Goal: Check status: Check status

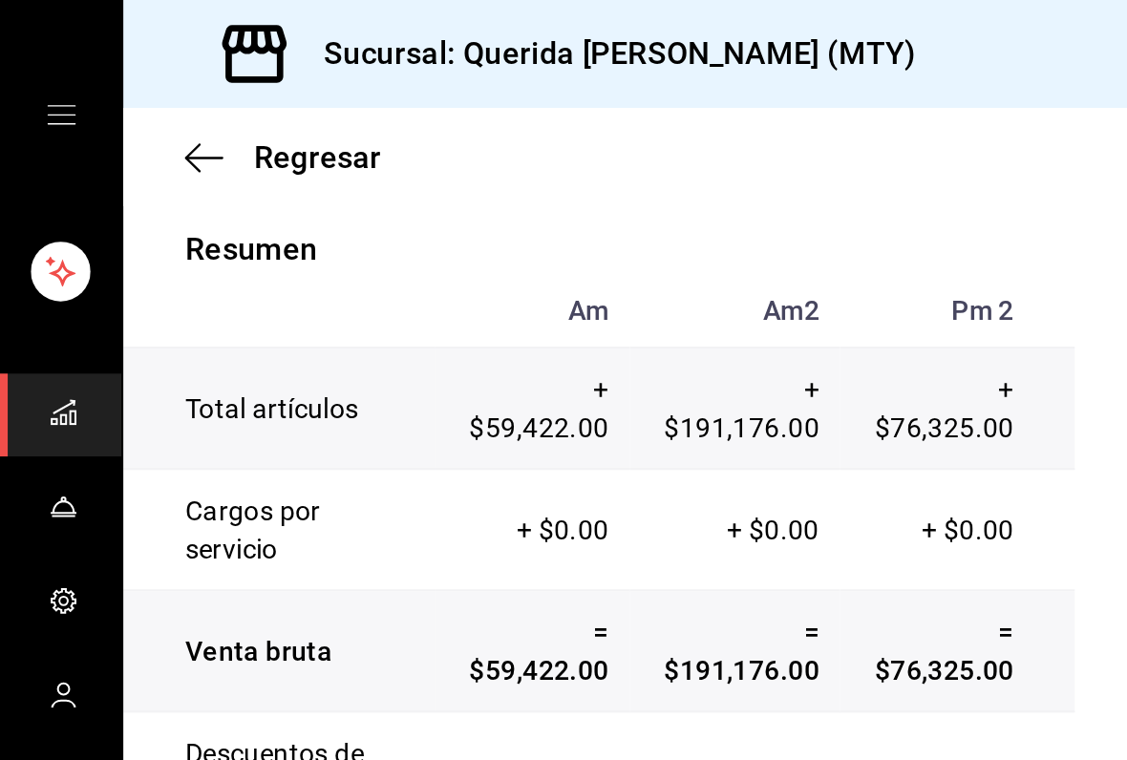
scroll to position [225, 0]
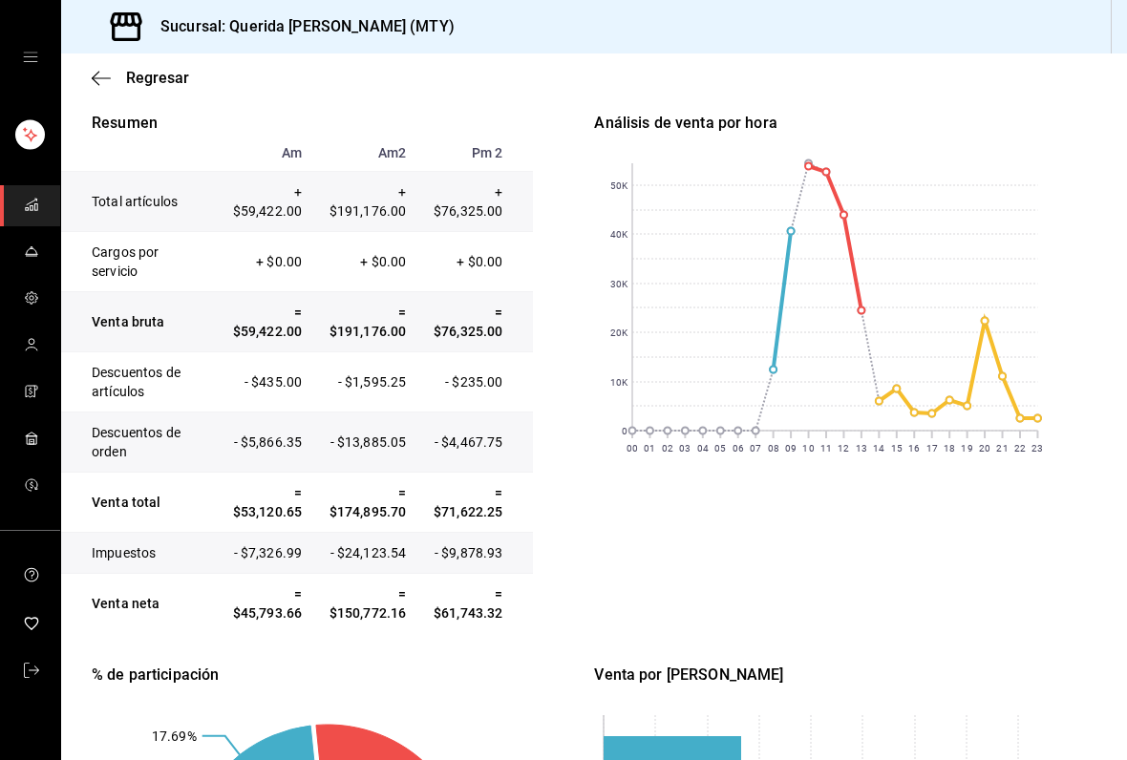
click at [140, 84] on span "Regresar" at bounding box center [157, 78] width 63 height 18
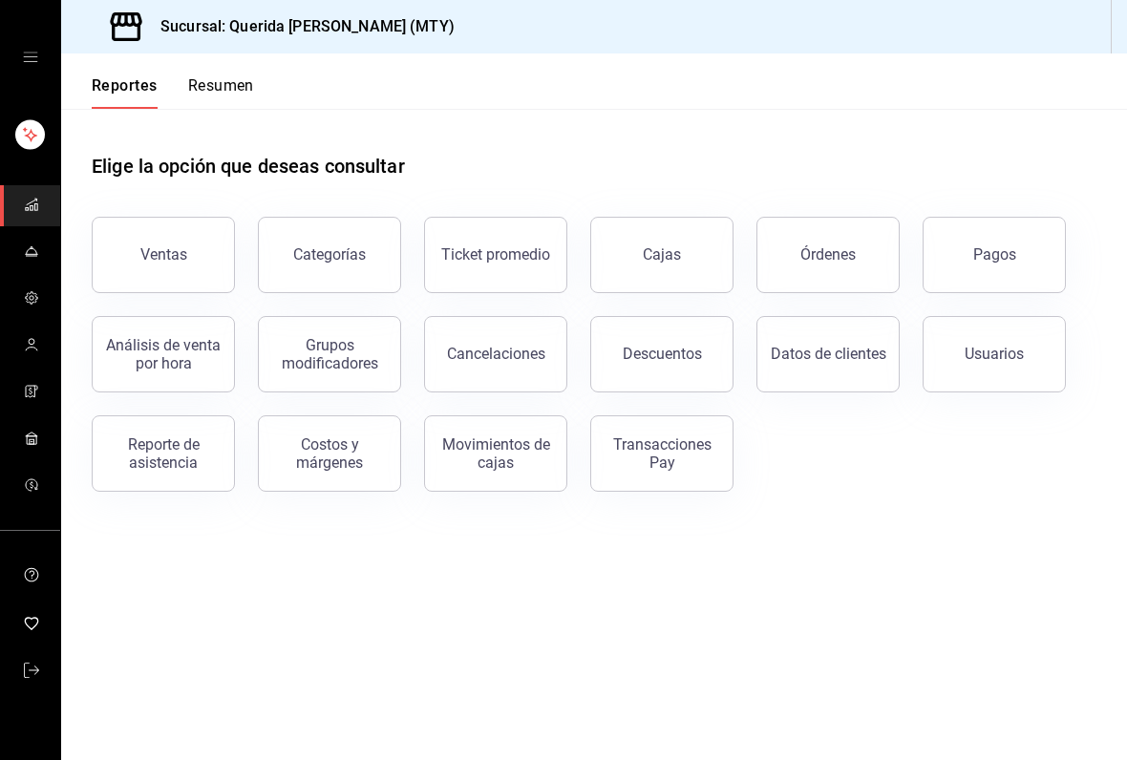
click at [180, 260] on div "Ventas" at bounding box center [163, 254] width 47 height 18
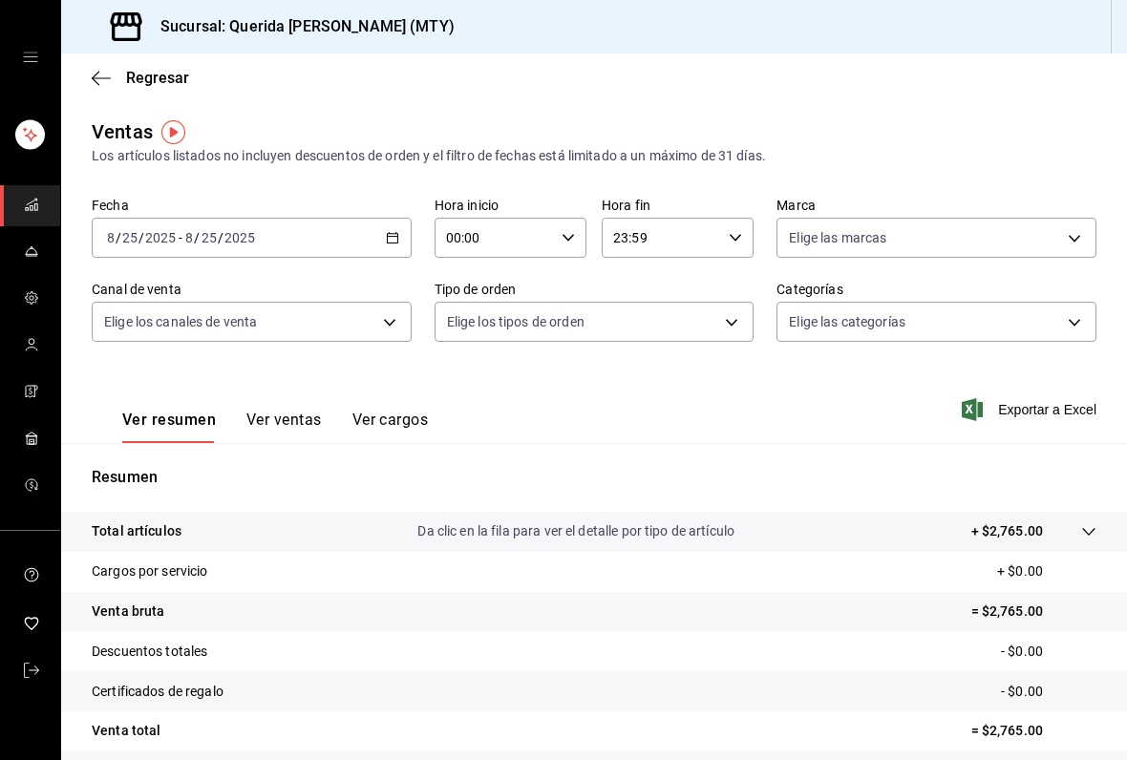
click at [572, 234] on icon "button" at bounding box center [567, 237] width 13 height 13
click at [482, 350] on span "06" at bounding box center [473, 342] width 46 height 15
type input "06:00"
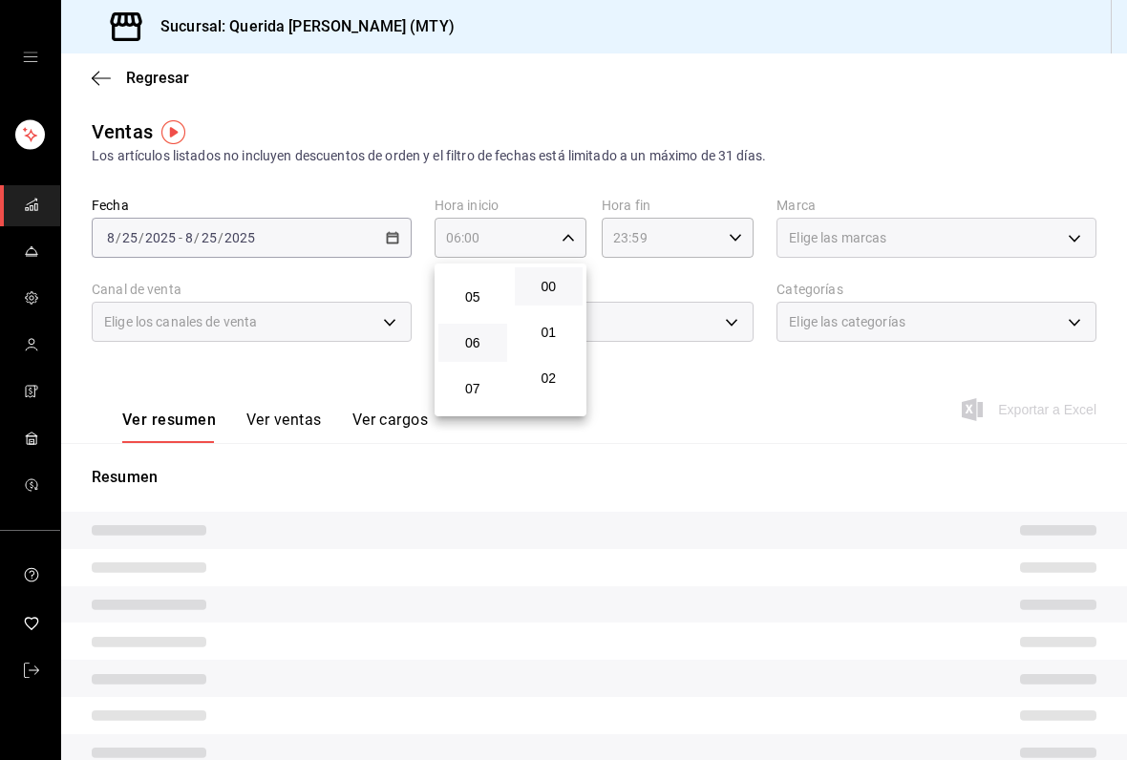
click at [685, 172] on div at bounding box center [563, 380] width 1127 height 760
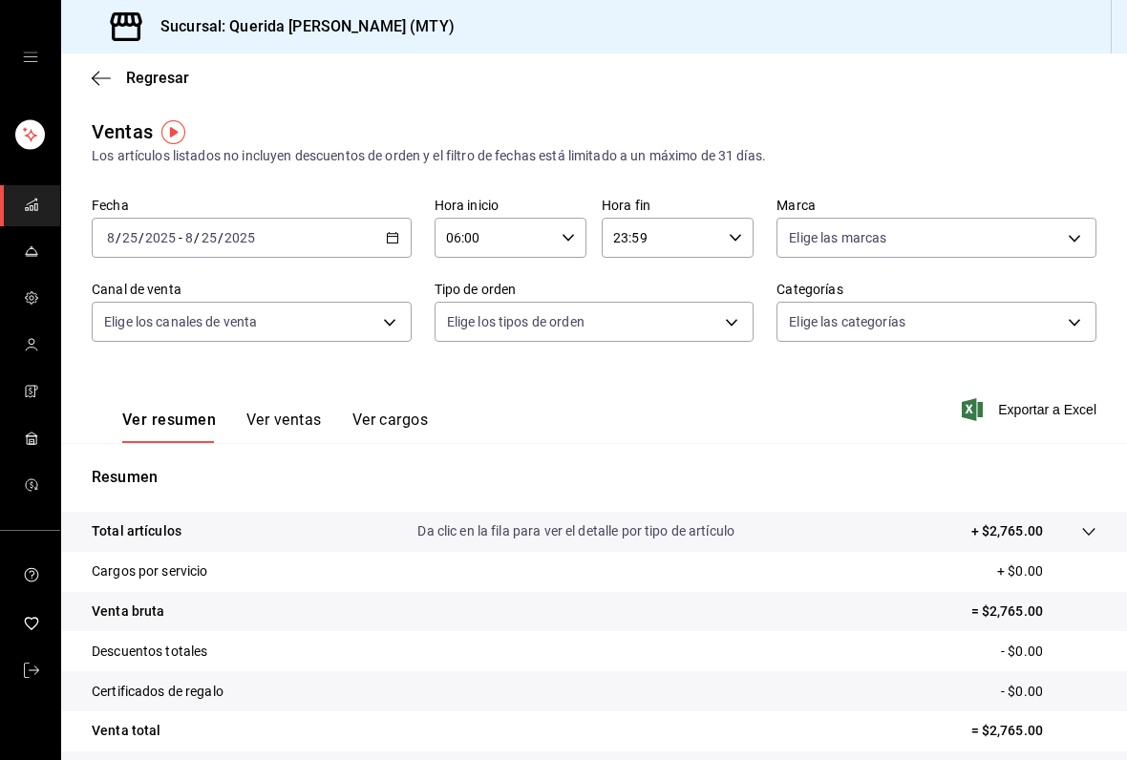
click at [738, 244] on icon "button" at bounding box center [735, 237] width 13 height 13
click at [646, 289] on span "03" at bounding box center [640, 281] width 46 height 15
type input "03:59"
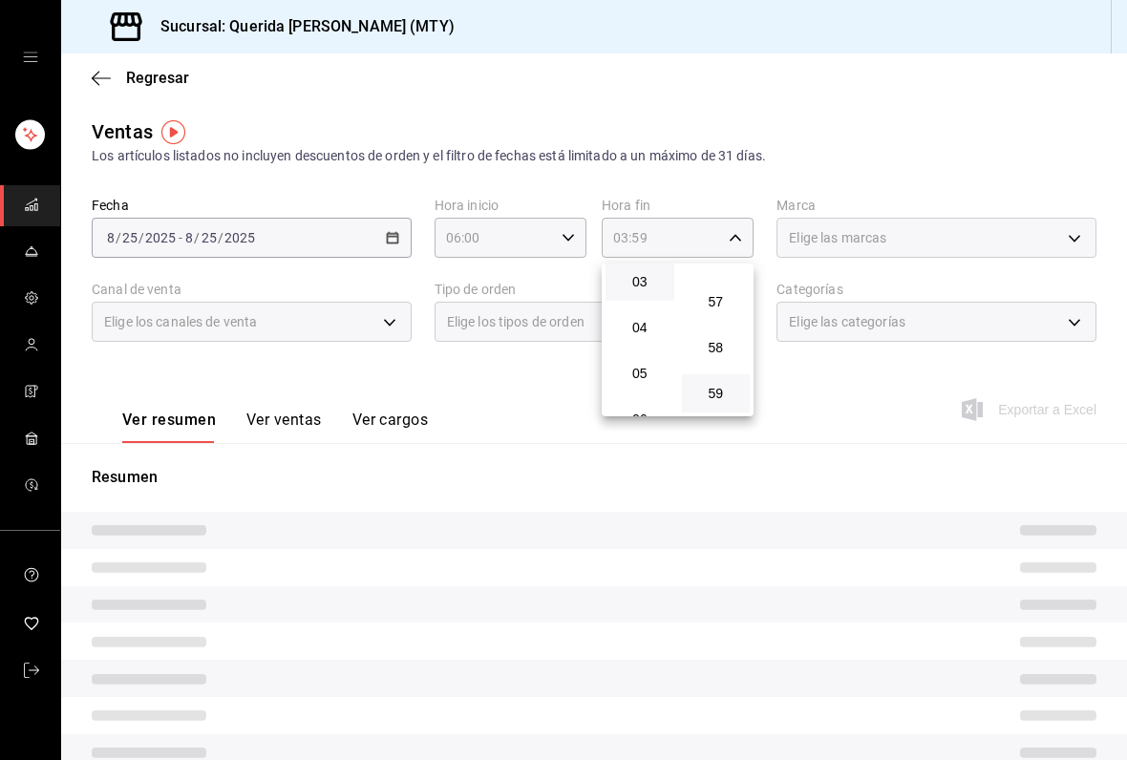
click at [723, 98] on div at bounding box center [563, 380] width 1127 height 760
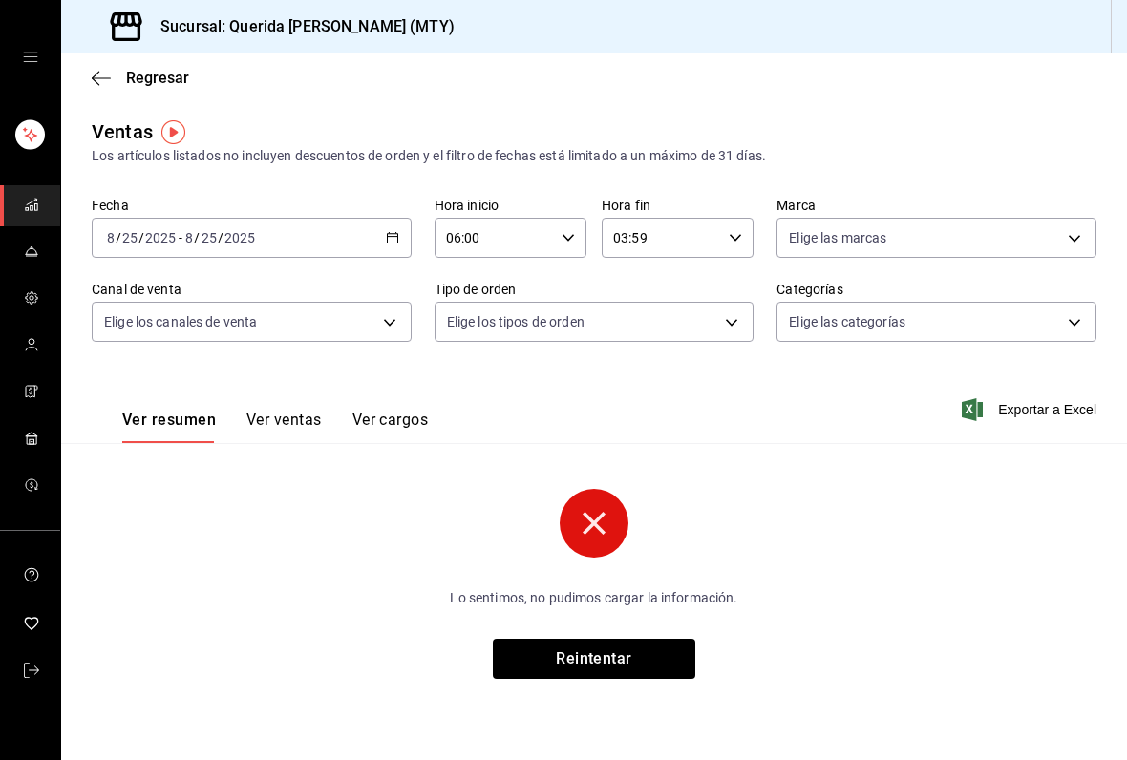
click at [401, 230] on div "[DATE] [DATE] - [DATE] [DATE]" at bounding box center [252, 238] width 320 height 40
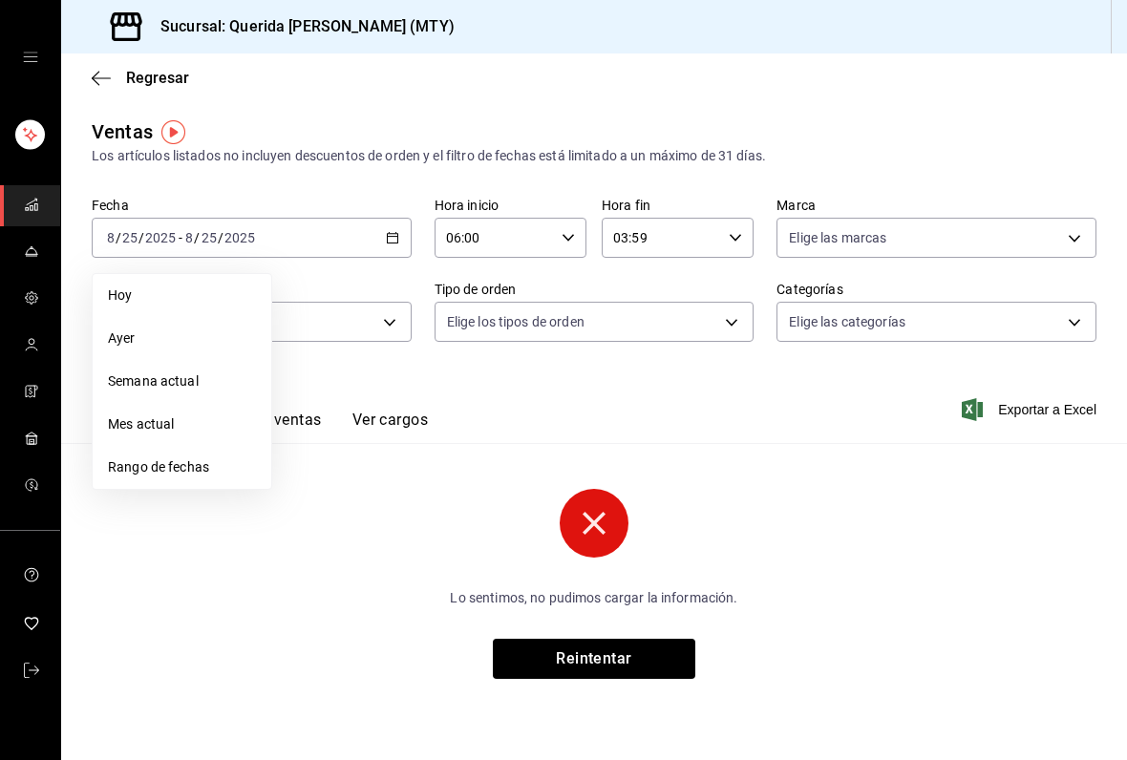
click at [227, 470] on span "Rango de fechas" at bounding box center [182, 467] width 148 height 20
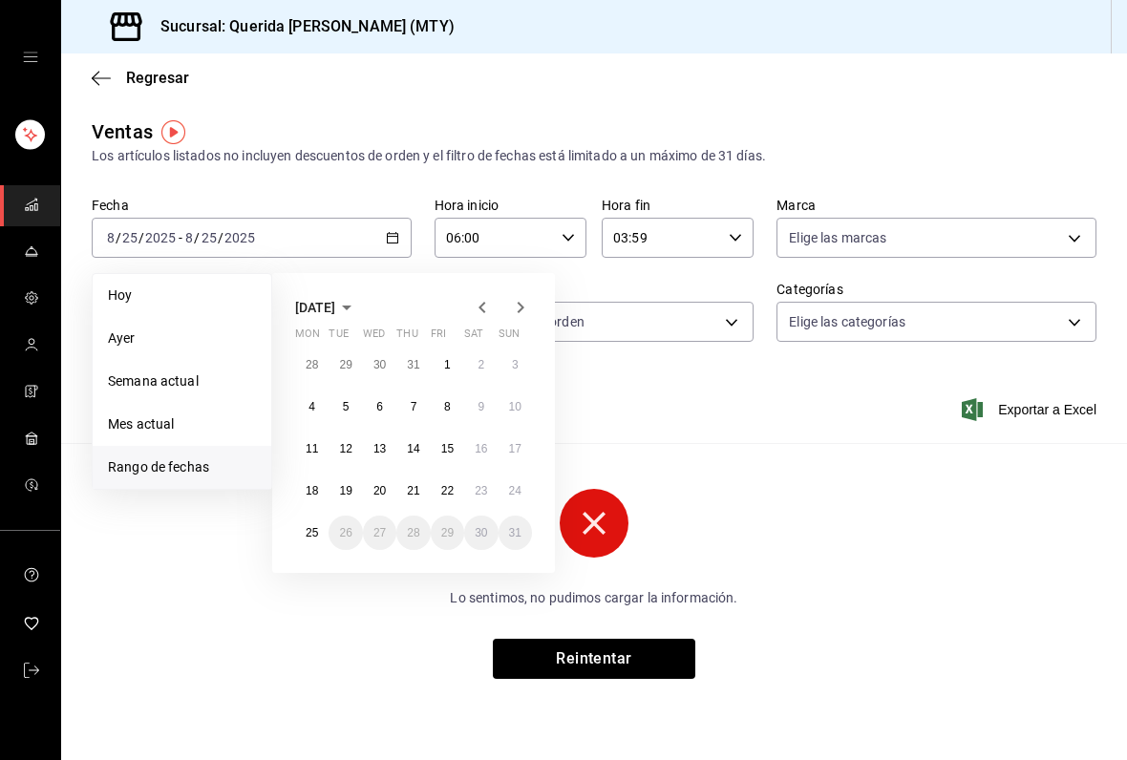
click at [317, 494] on abbr "18" at bounding box center [312, 490] width 12 height 13
click at [353, 499] on button "19" at bounding box center [344, 491] width 33 height 34
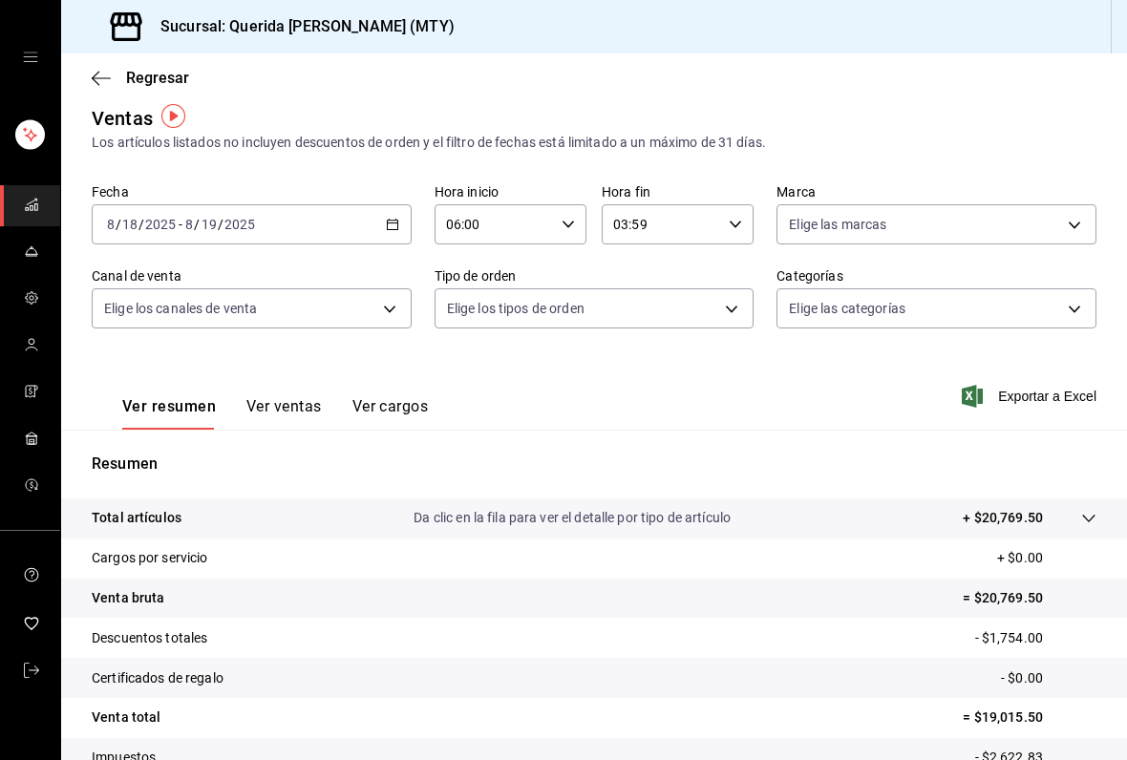
scroll to position [11, 0]
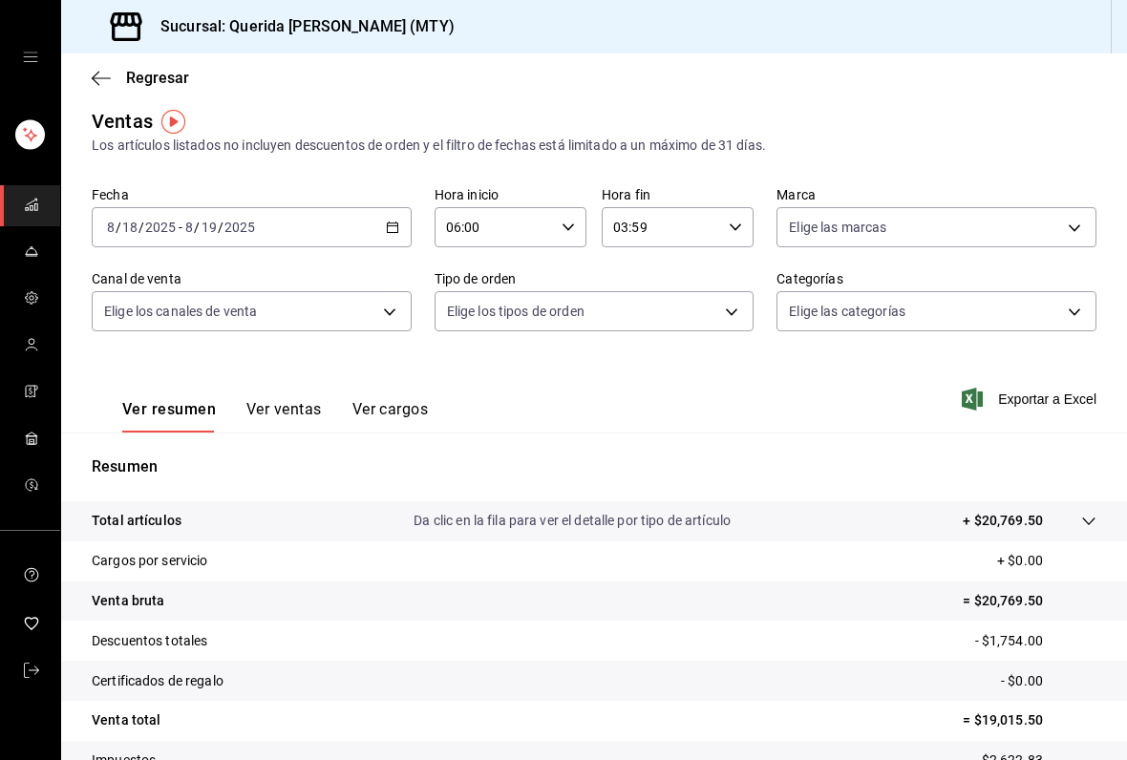
click at [391, 232] on \(Stroke\) "button" at bounding box center [392, 227] width 11 height 11
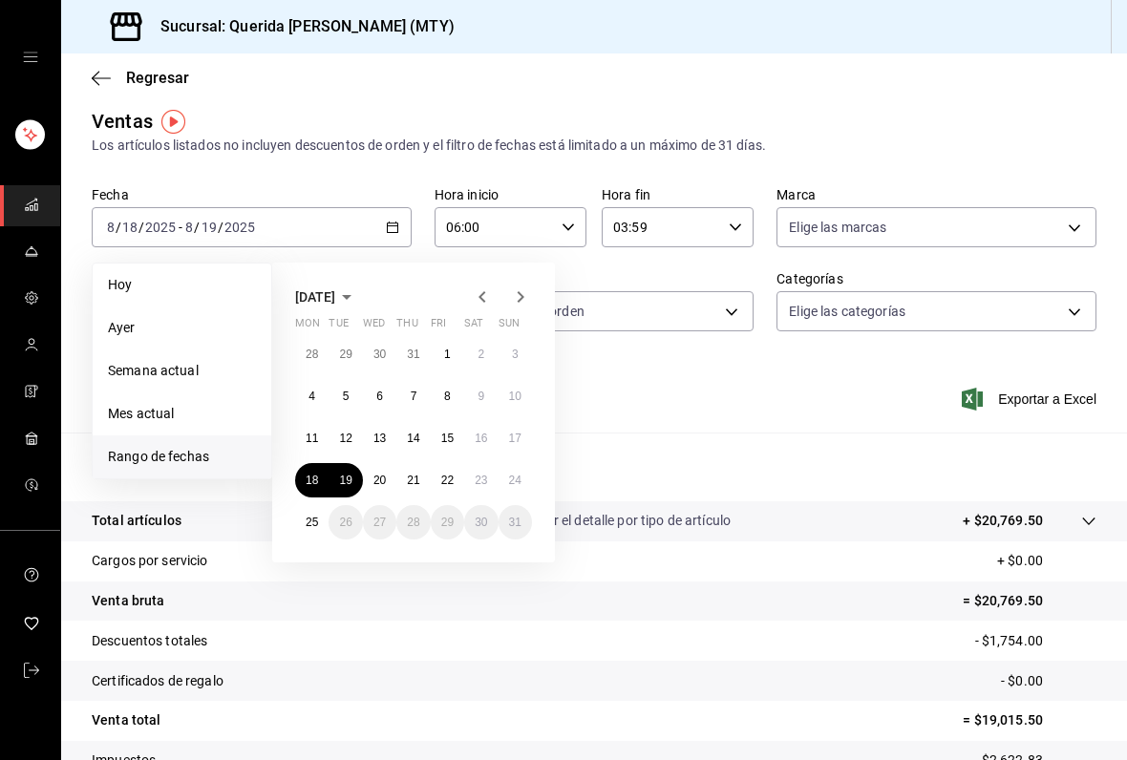
click at [350, 480] on abbr "19" at bounding box center [345, 480] width 12 height 13
click at [390, 471] on button "20" at bounding box center [379, 480] width 33 height 34
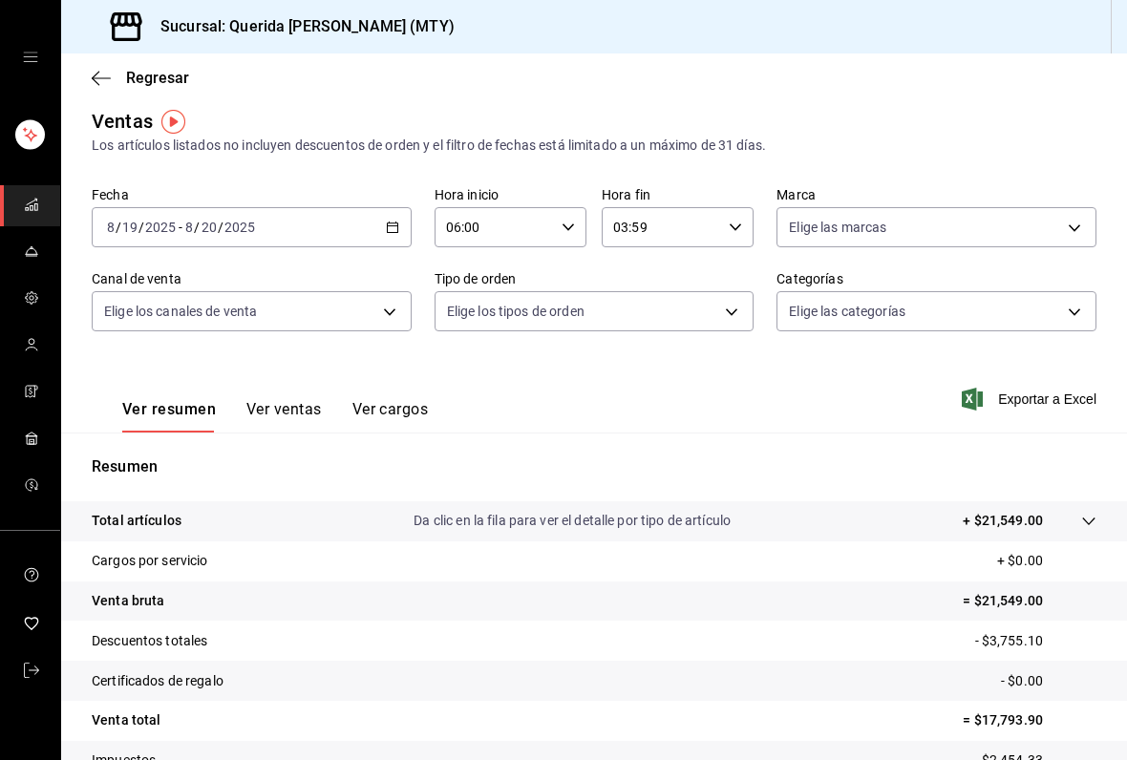
scroll to position [122, 0]
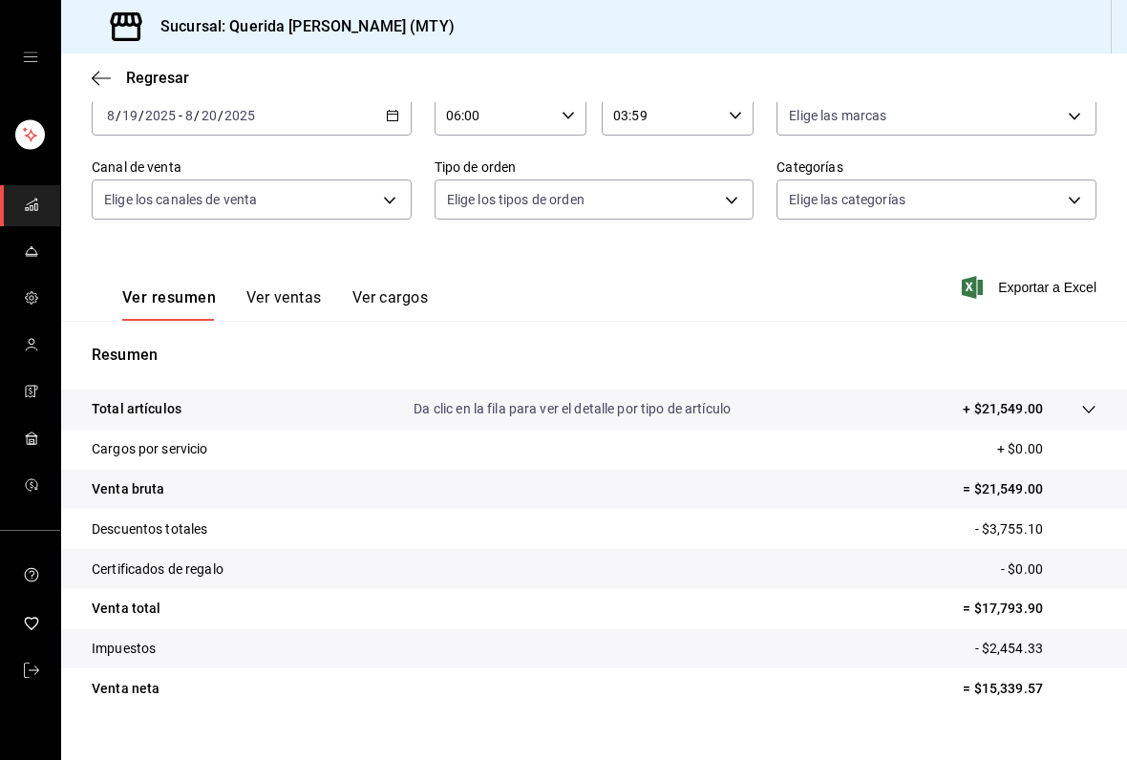
click at [386, 120] on icon "button" at bounding box center [392, 115] width 13 height 13
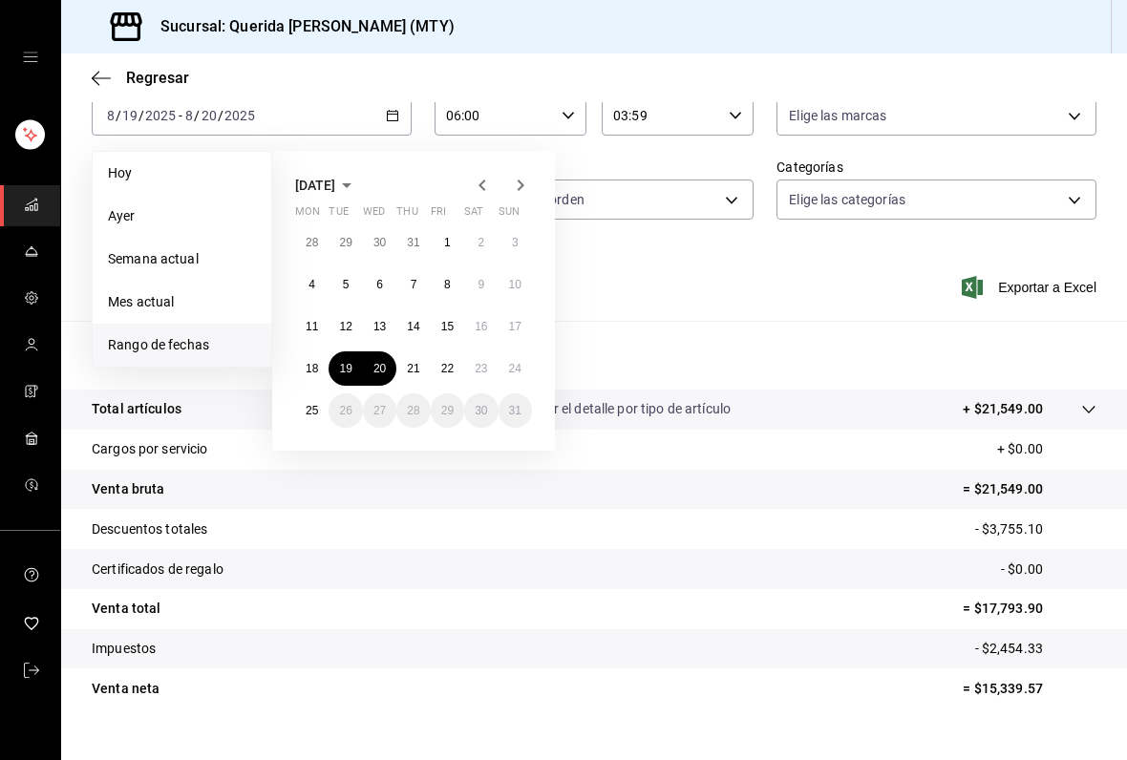
click at [385, 366] on abbr "20" at bounding box center [379, 368] width 12 height 13
click at [421, 371] on button "21" at bounding box center [412, 368] width 33 height 34
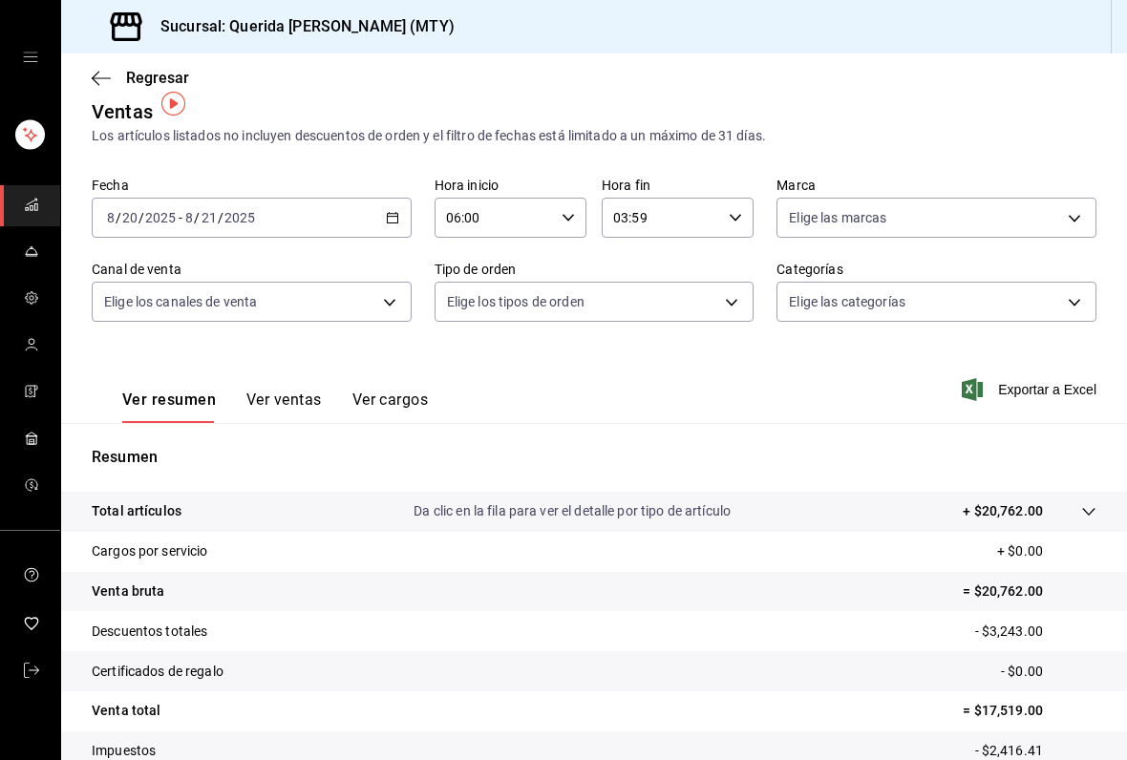
scroll to position [17, 0]
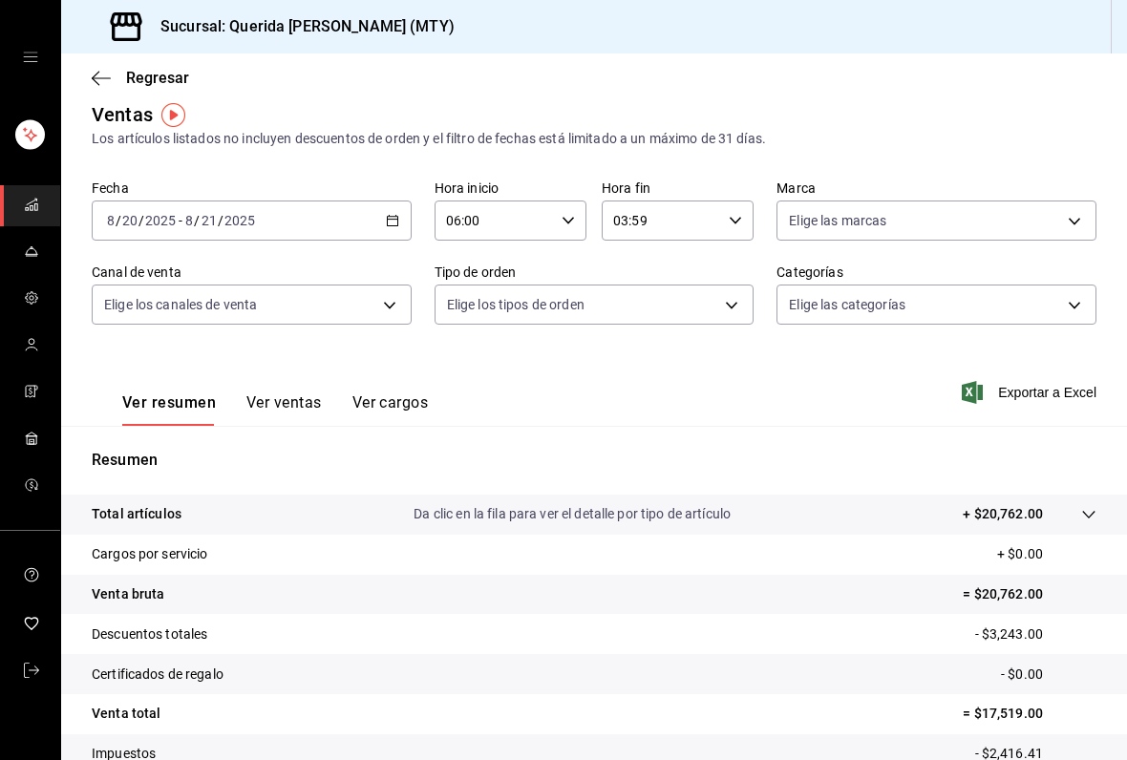
click at [397, 224] on \(Stroke\) "button" at bounding box center [392, 221] width 11 height 11
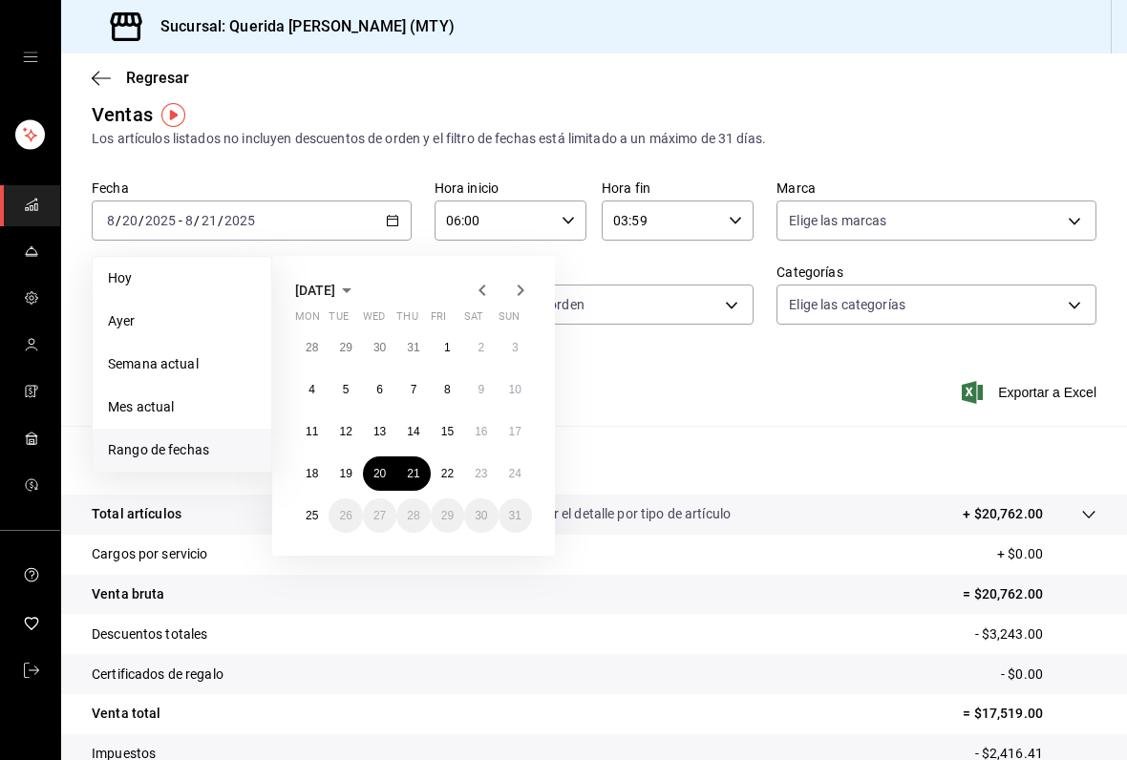
click at [421, 468] on button "21" at bounding box center [412, 473] width 33 height 34
click at [423, 476] on button "21" at bounding box center [412, 473] width 33 height 34
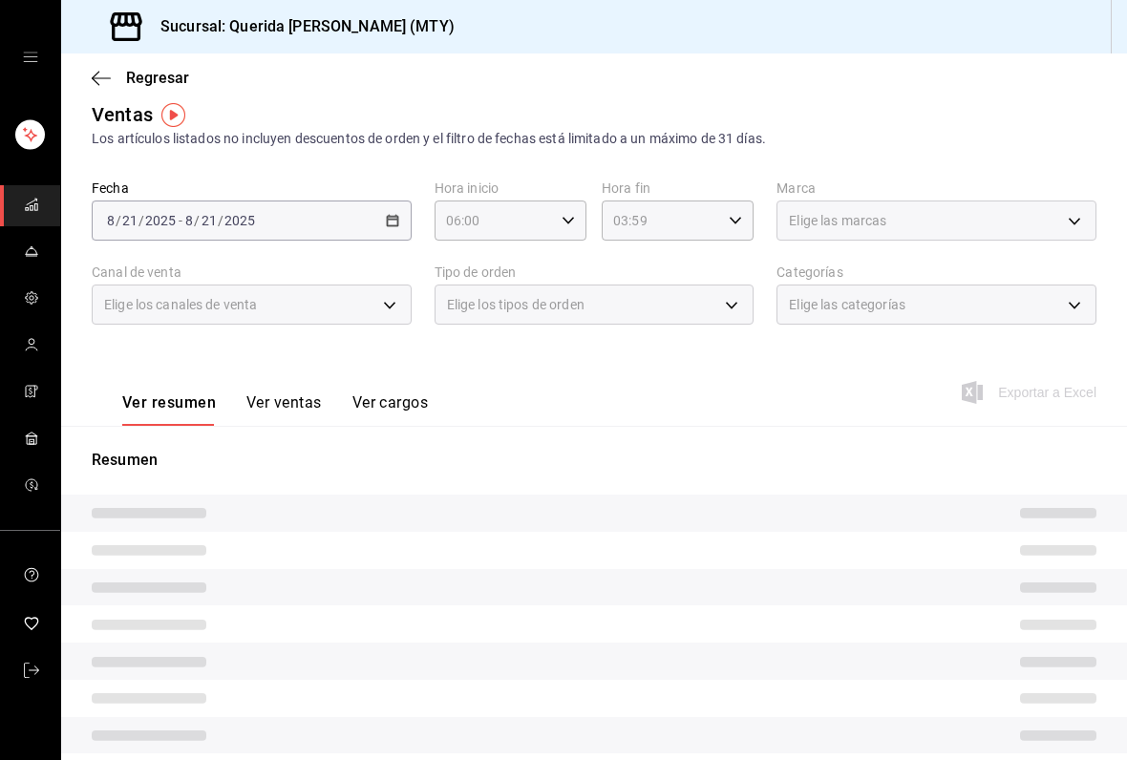
click at [401, 223] on div "[DATE] [DATE] - [DATE] [DATE]" at bounding box center [252, 221] width 320 height 40
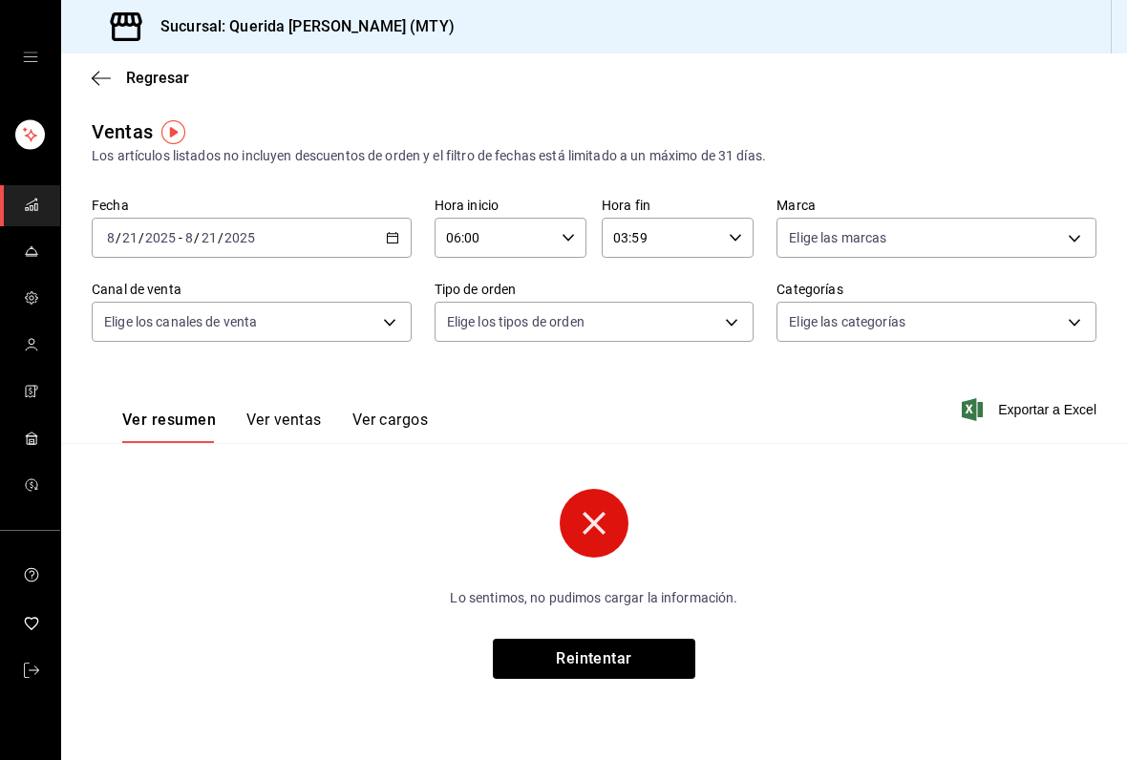
click at [397, 222] on div "[DATE] [DATE] - [DATE] [DATE]" at bounding box center [252, 238] width 320 height 40
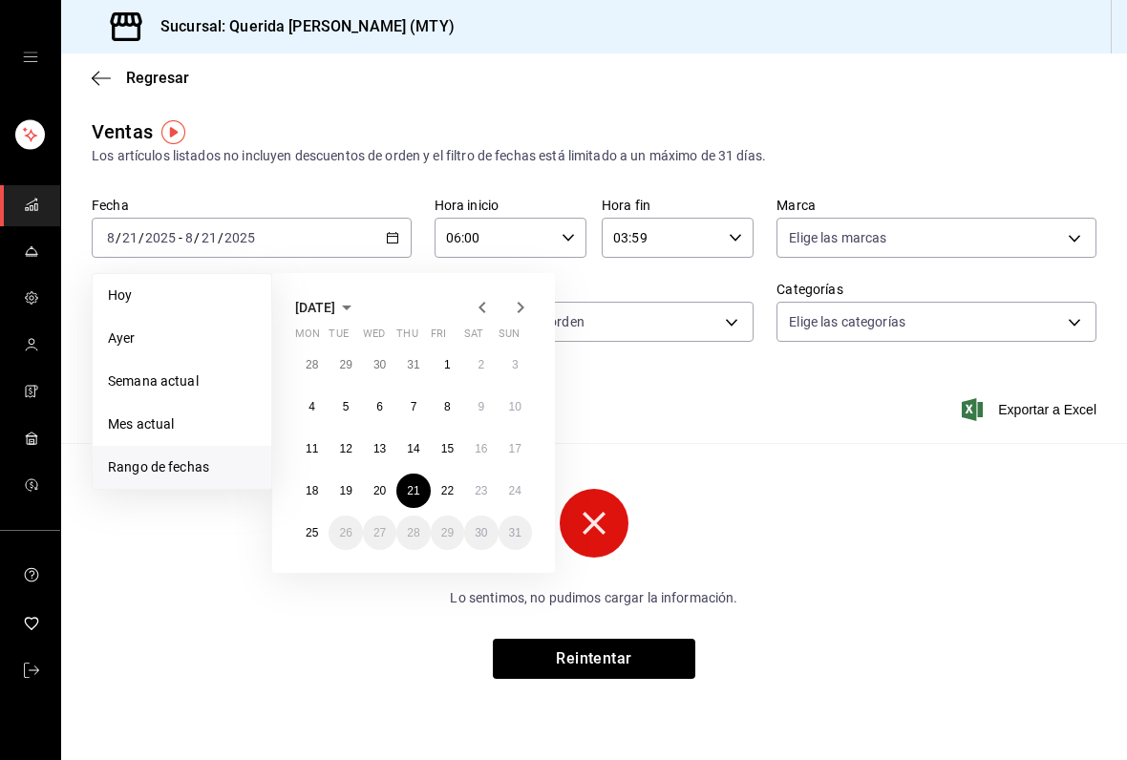
click at [451, 491] on abbr "22" at bounding box center [447, 490] width 12 height 13
click at [417, 484] on abbr "21" at bounding box center [413, 490] width 12 height 13
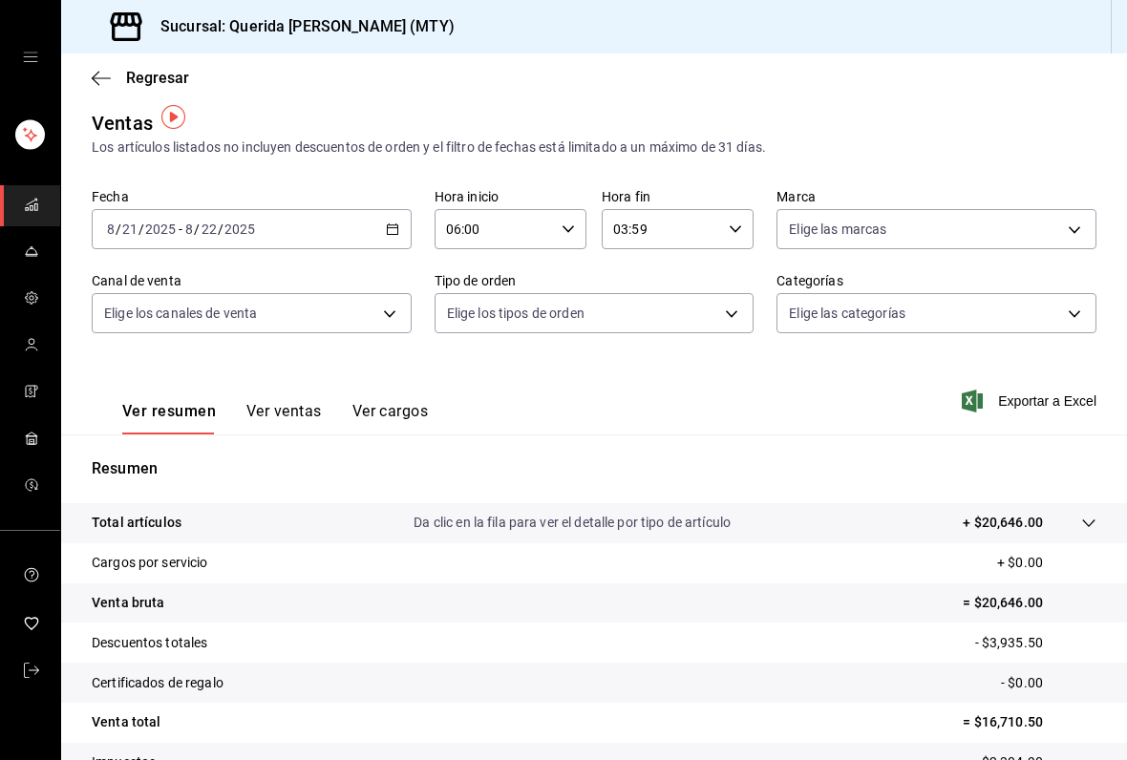
scroll to position [5, 0]
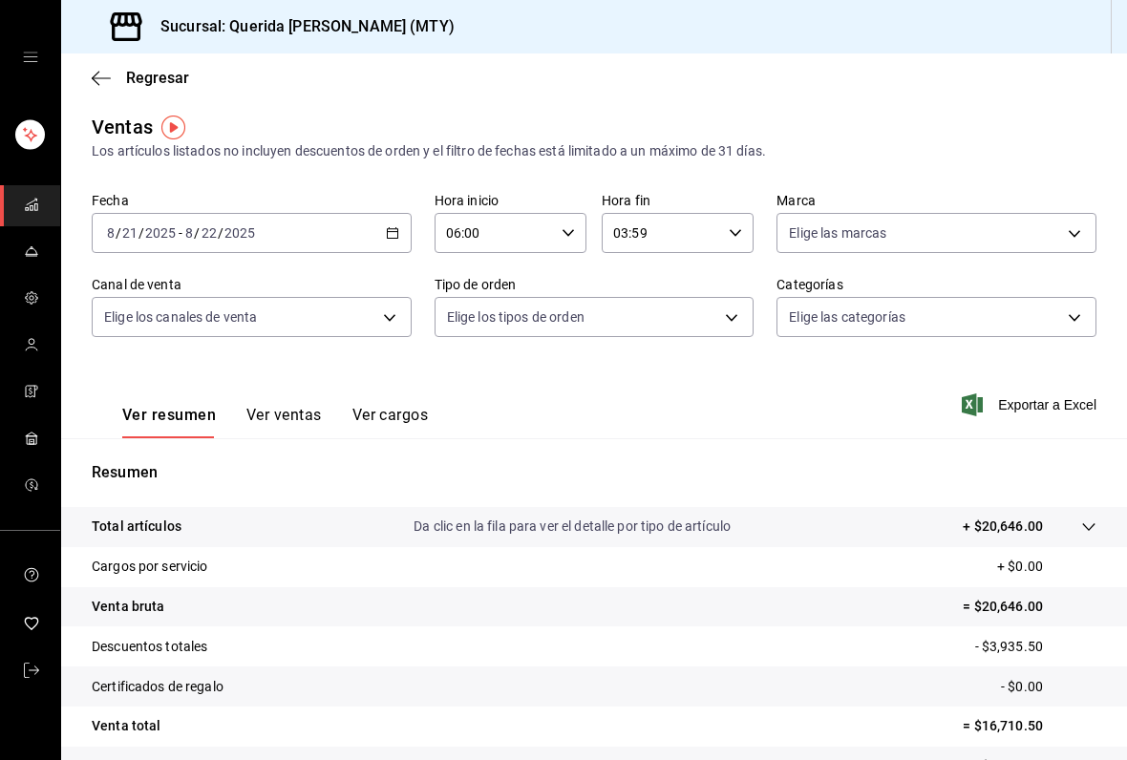
click at [388, 238] on \(Stroke\) "button" at bounding box center [392, 233] width 11 height 11
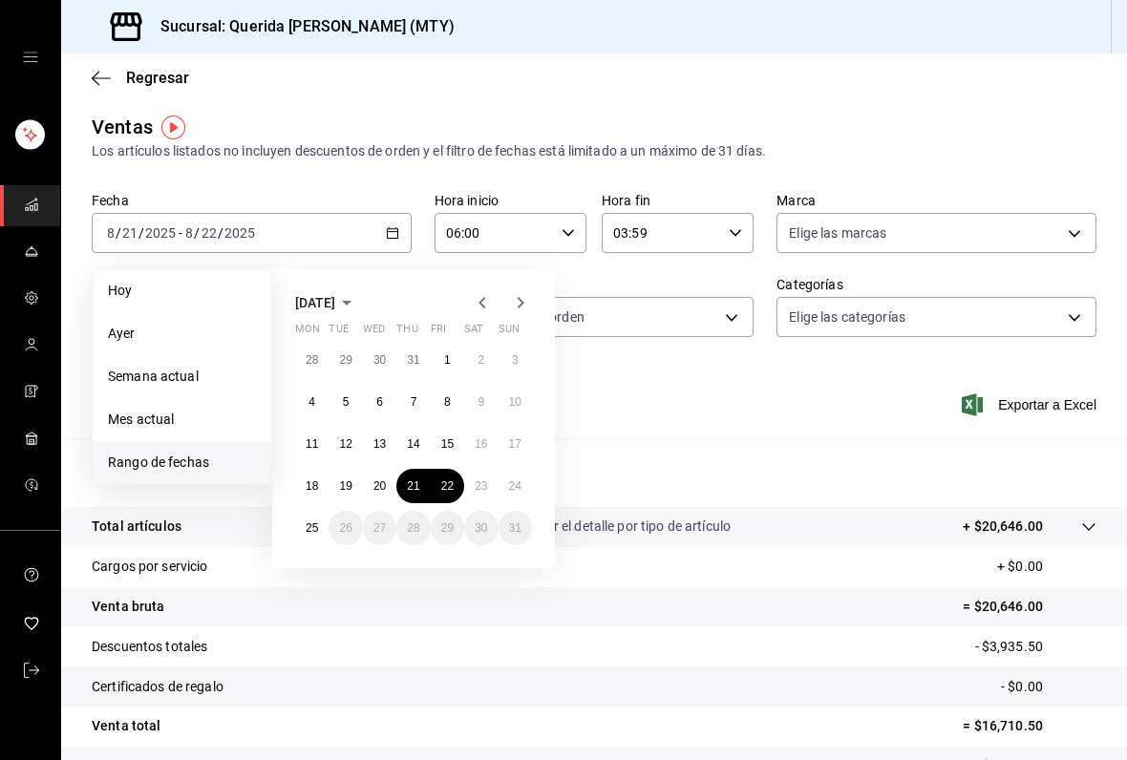
click at [448, 483] on abbr "22" at bounding box center [447, 485] width 12 height 13
click at [482, 491] on abbr "23" at bounding box center [481, 485] width 12 height 13
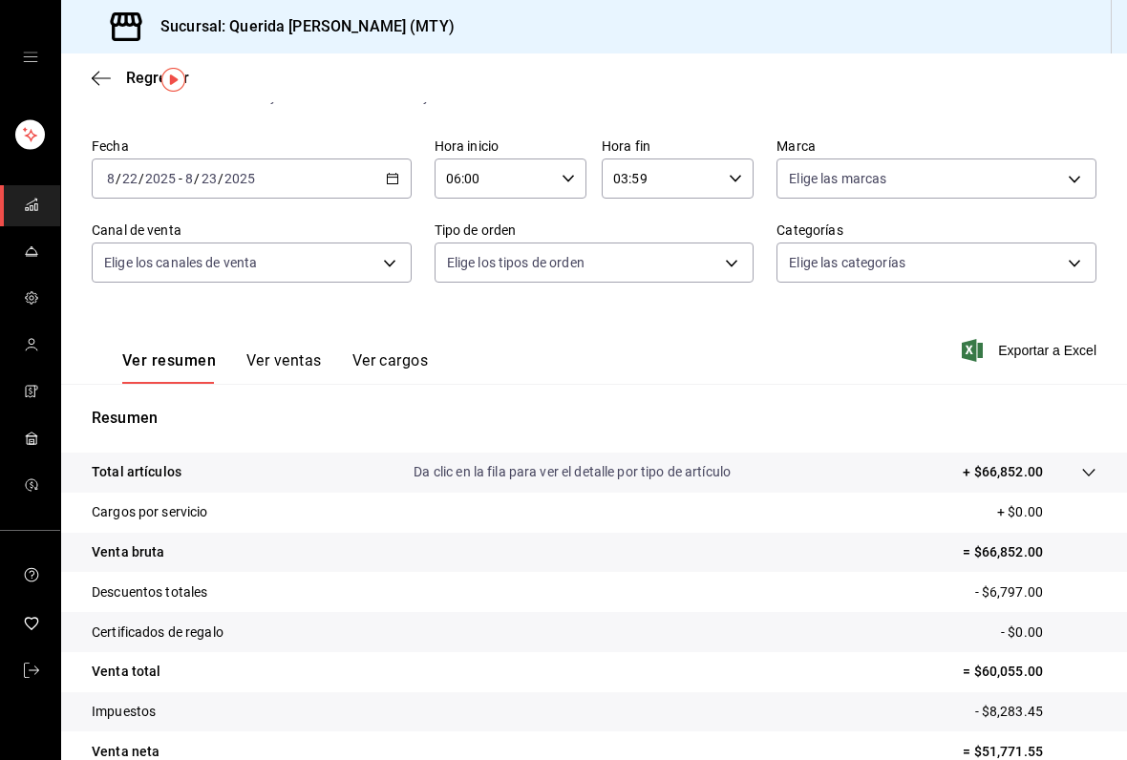
scroll to position [51, 0]
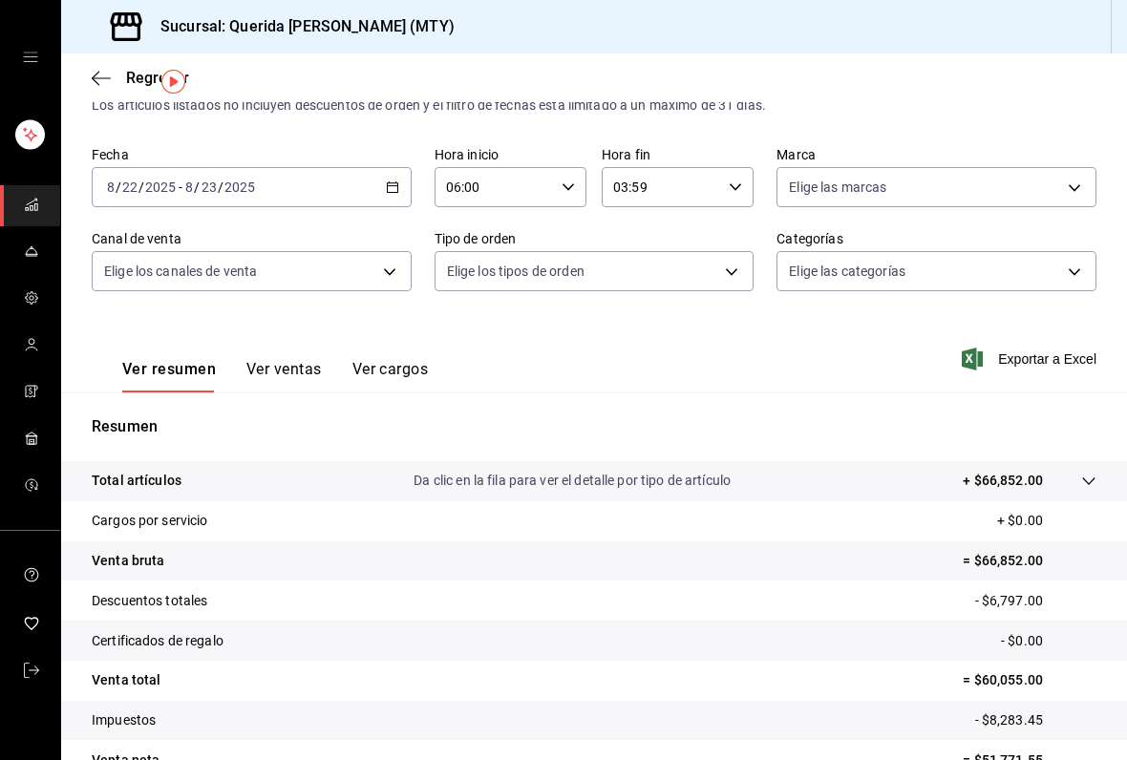
click at [396, 191] on icon "button" at bounding box center [392, 186] width 13 height 13
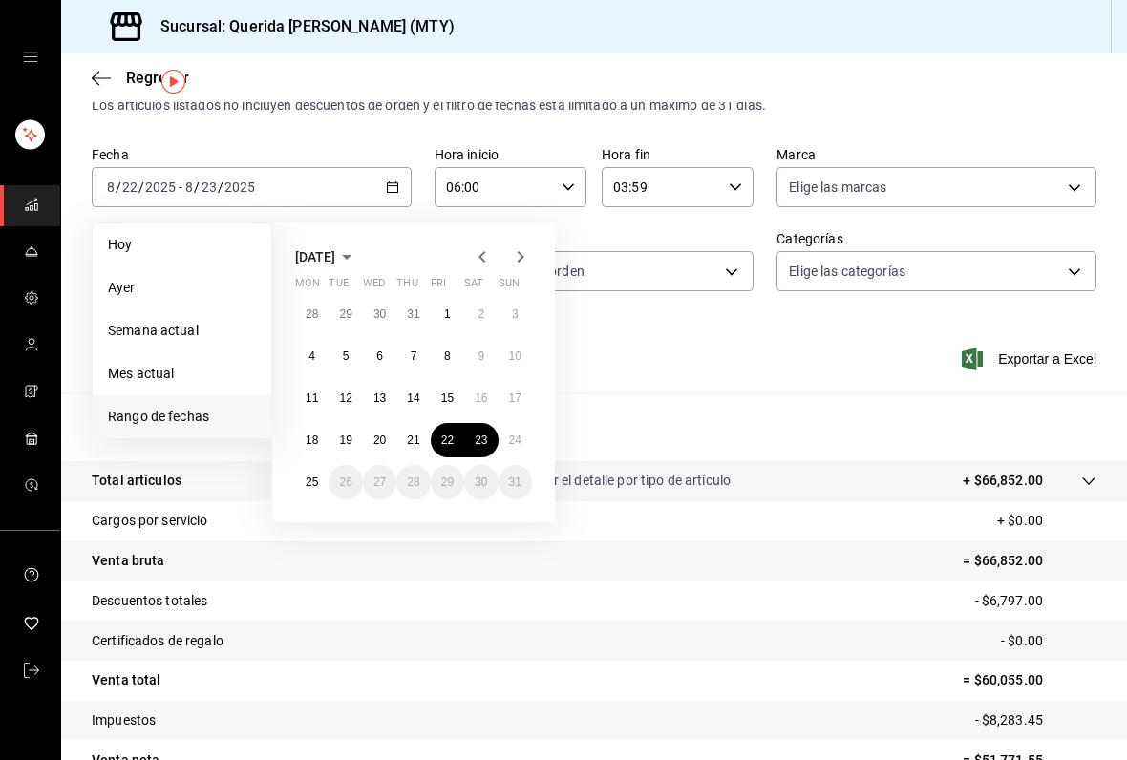
click at [484, 438] on abbr "23" at bounding box center [481, 440] width 12 height 13
click at [519, 438] on abbr "24" at bounding box center [515, 440] width 12 height 13
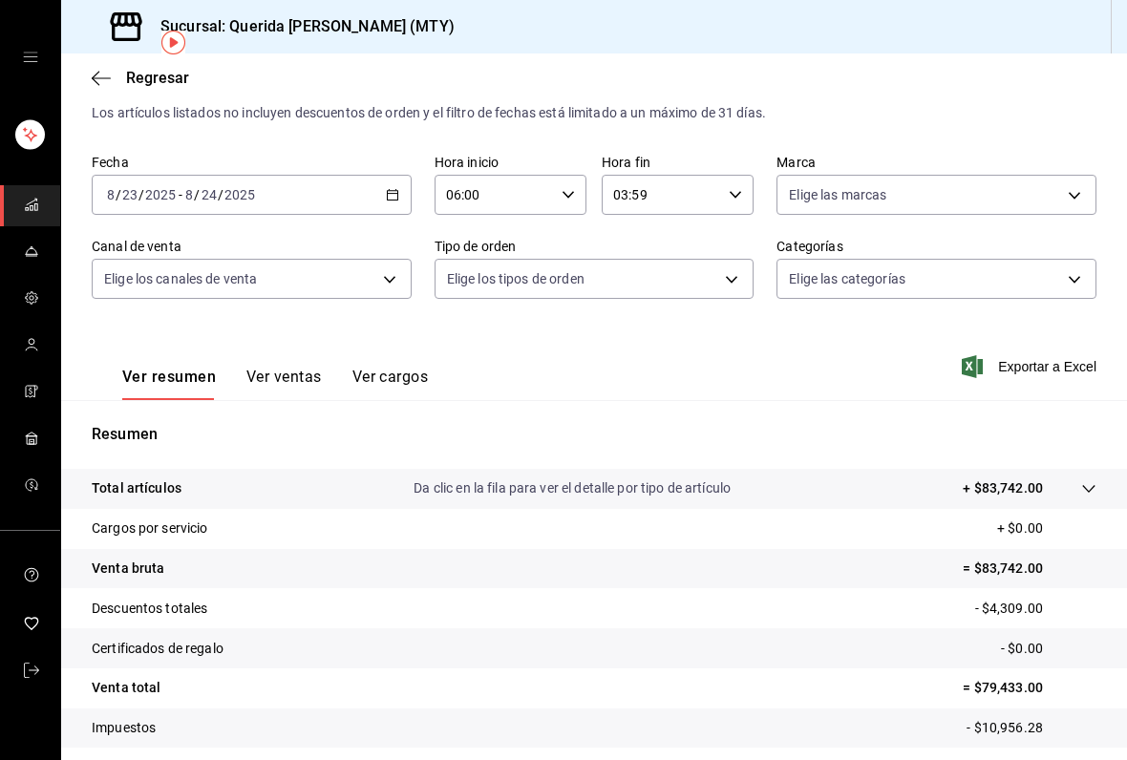
scroll to position [32, 0]
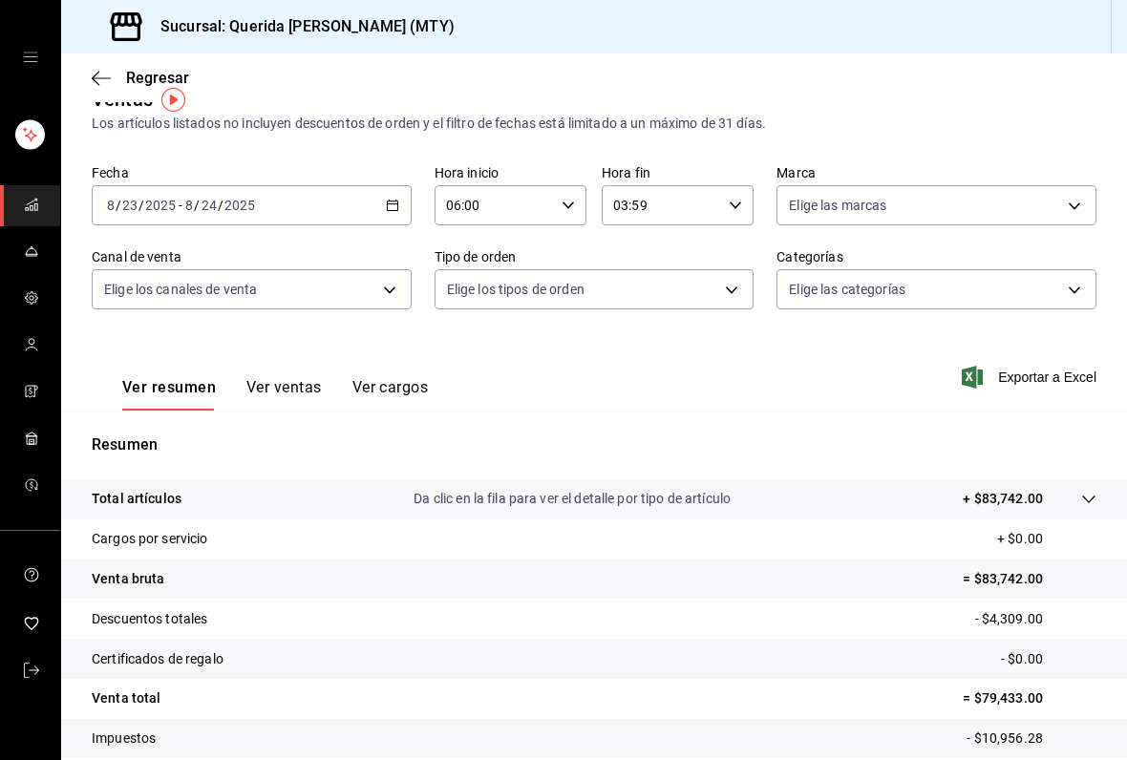
click at [390, 211] on \(Stroke\) "button" at bounding box center [392, 206] width 11 height 11
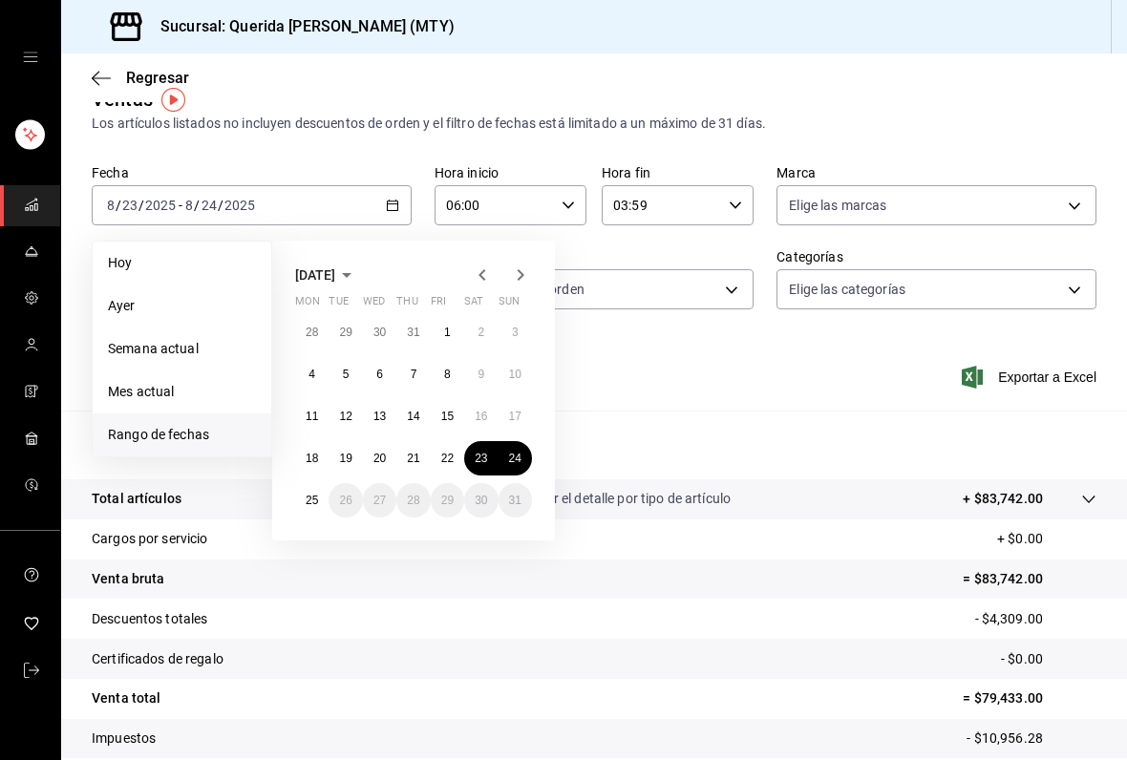
click at [523, 453] on button "24" at bounding box center [514, 458] width 33 height 34
click at [307, 508] on button "25" at bounding box center [311, 500] width 33 height 34
